Goal: Information Seeking & Learning: Learn about a topic

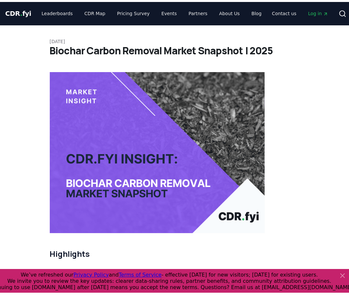
scroll to position [3269, 0]
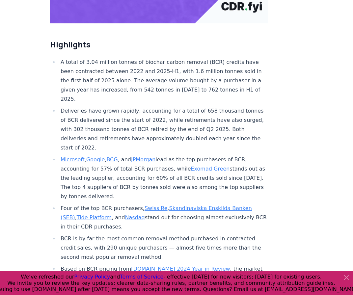
scroll to position [221, 0]
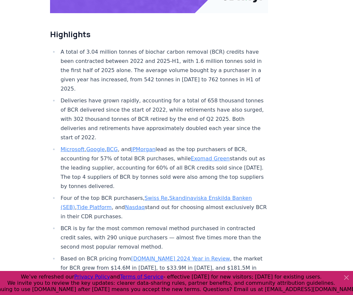
click at [139, 62] on li "A total of 3.04 million tonnes of biochar carbon removal (BCR) credits have bee…" at bounding box center [164, 70] width 210 height 46
click at [139, 63] on li "A total of 3.04 million tonnes of biochar carbon removal (BCR) credits have bee…" at bounding box center [164, 70] width 210 height 46
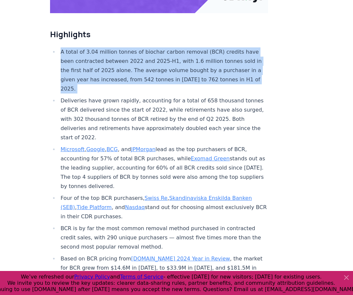
click at [139, 63] on li "A total of 3.04 million tonnes of biochar carbon removal (BCR) credits have bee…" at bounding box center [164, 70] width 210 height 46
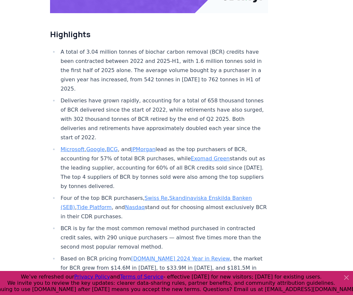
click at [106, 114] on li "Deliveries have grown rapidly, accounting for a total of 658 thousand tonnes of…" at bounding box center [164, 119] width 210 height 46
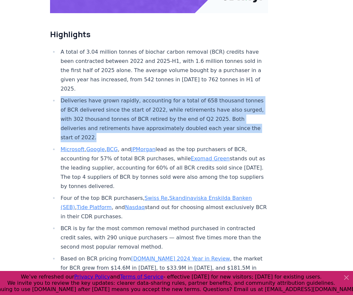
click at [106, 114] on li "Deliveries have grown rapidly, accounting for a total of 658 thousand tonnes of…" at bounding box center [164, 119] width 210 height 46
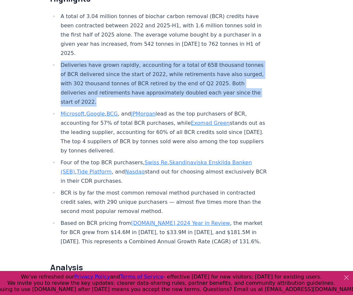
scroll to position [265, 0]
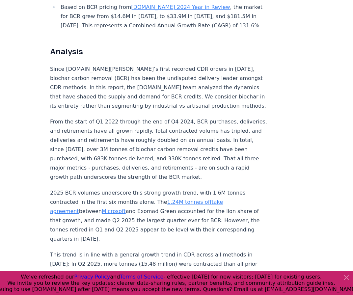
scroll to position [485, 0]
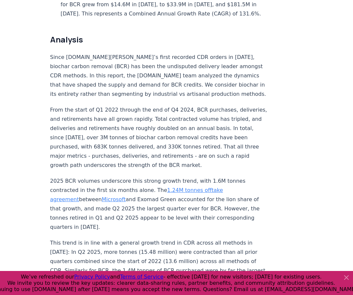
click at [175, 53] on p "Since [DOMAIN_NAME][PERSON_NAME]’s first recorded CDR orders in [DATE], biochar…" at bounding box center [159, 76] width 218 height 46
click at [174, 53] on p "Since [DOMAIN_NAME][PERSON_NAME]’s first recorded CDR orders in [DATE], biochar…" at bounding box center [159, 76] width 218 height 46
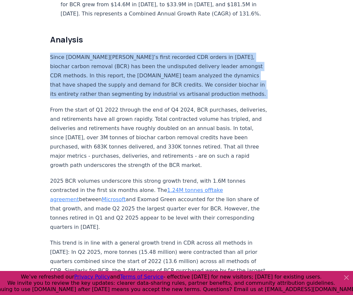
click at [174, 53] on p "Since [DOMAIN_NAME][PERSON_NAME]’s first recorded CDR orders in [DATE], biochar…" at bounding box center [159, 76] width 218 height 46
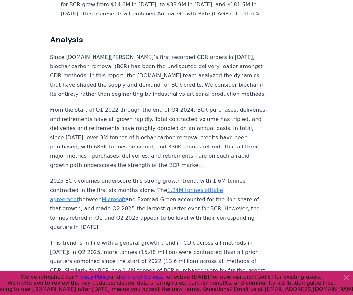
click at [212, 132] on p "From the start of Q1 2022 through the end of Q4 2024, BCR purchases, deliveries…" at bounding box center [159, 137] width 218 height 65
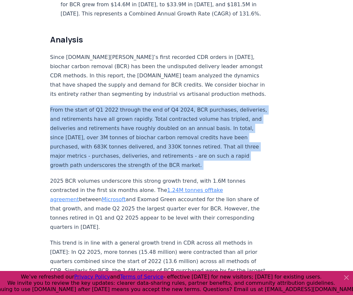
click at [212, 132] on p "From the start of Q1 2022 through the end of Q4 2024, BCR purchases, deliveries…" at bounding box center [159, 137] width 218 height 65
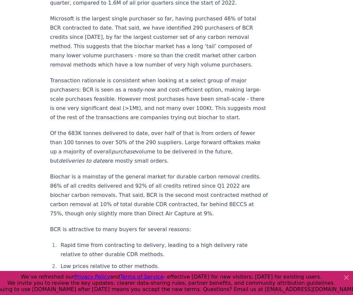
scroll to position [762, 0]
click at [232, 173] on p "Biochar is a mainstay of the general market for durable carbon removal credits.…" at bounding box center [159, 196] width 218 height 46
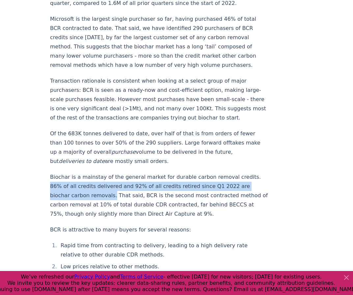
drag, startPoint x: 240, startPoint y: 139, endPoint x: 72, endPoint y: 158, distance: 168.4
click at [72, 173] on p "Biochar is a mainstay of the general market for durable carbon removal credits.…" at bounding box center [159, 196] width 218 height 46
copy p "86% of all credits delivered and 92% of all credits retired since Q1 2022 are b…"
